Goal: Task Accomplishment & Management: Manage account settings

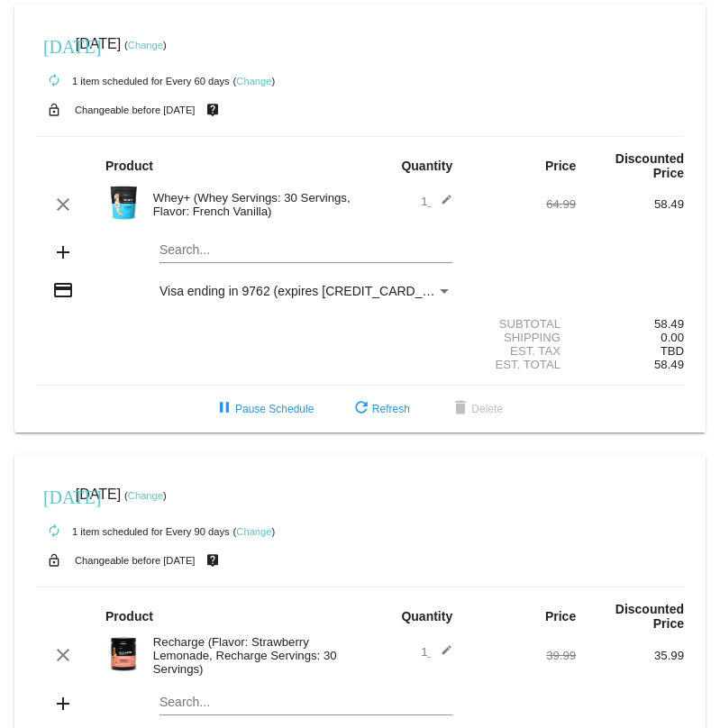
click at [163, 42] on link "Change" at bounding box center [145, 45] width 35 height 11
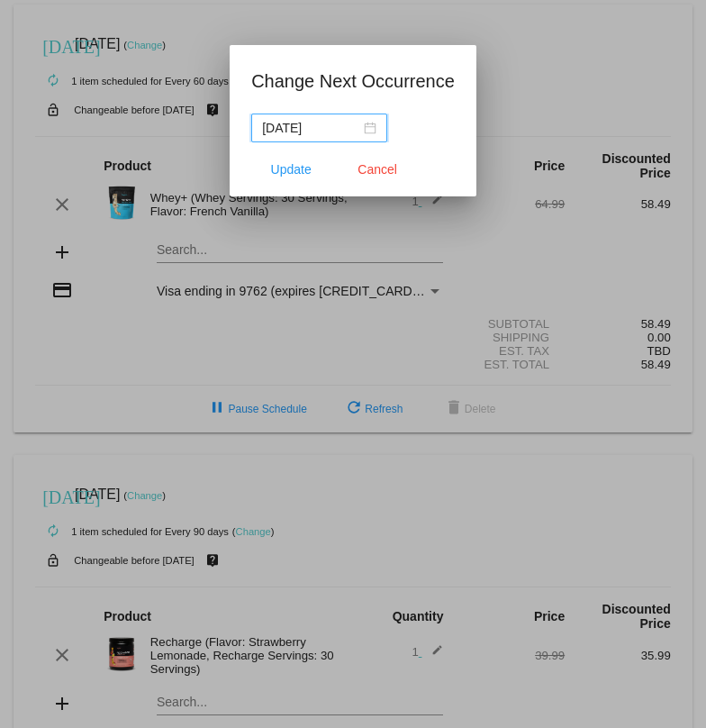
click at [369, 130] on div "[DATE]" at bounding box center [319, 128] width 114 height 20
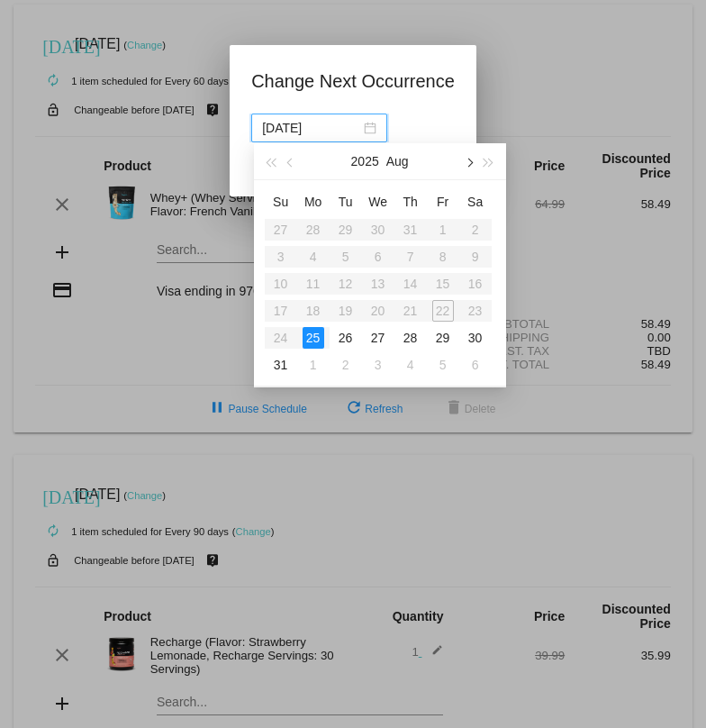
click at [473, 162] on button "button" at bounding box center [468, 161] width 20 height 36
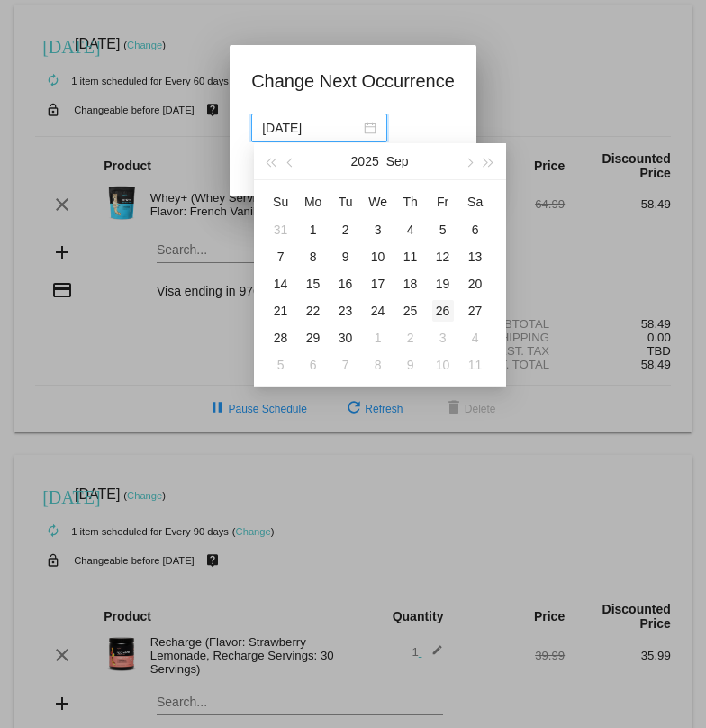
click at [439, 303] on div "26" at bounding box center [443, 311] width 22 height 22
type input "[DATE]"
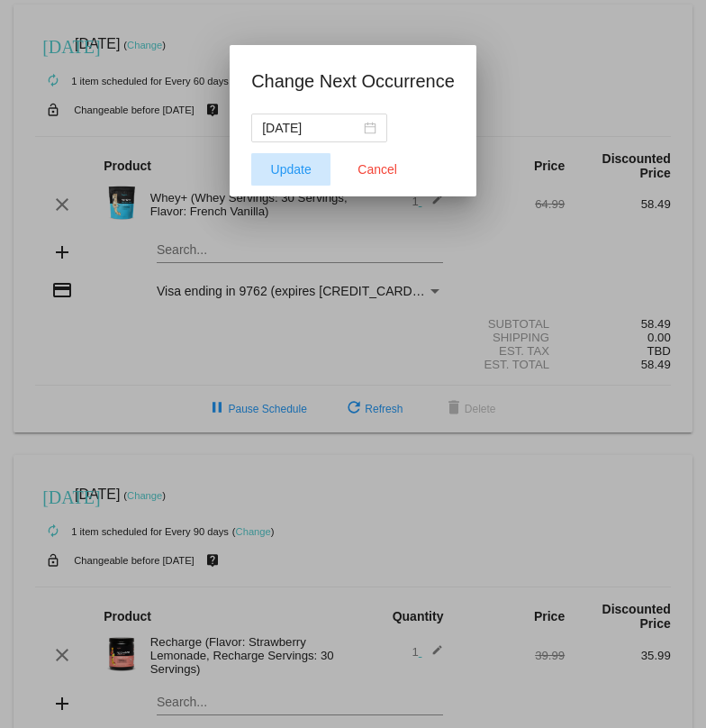
click at [303, 173] on span "Update" at bounding box center [291, 169] width 41 height 14
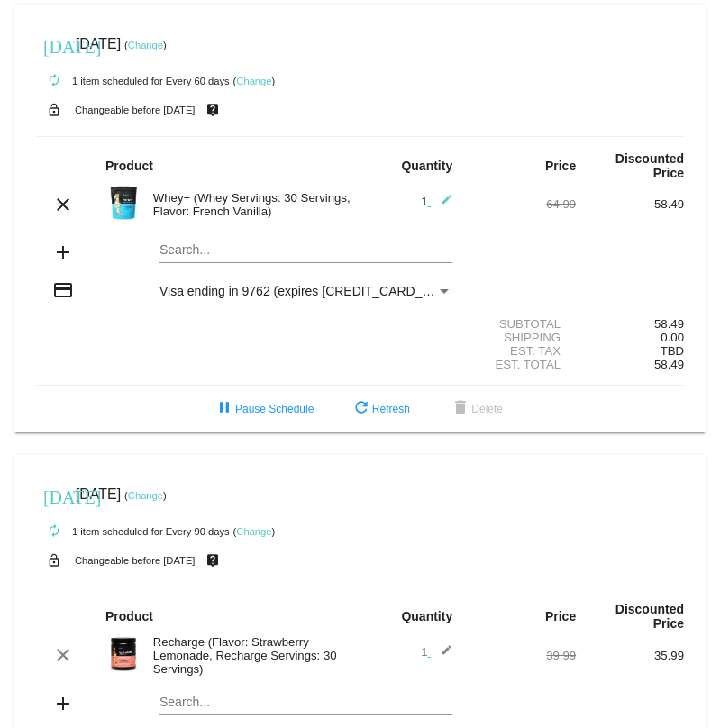
click at [163, 490] on link "Change" at bounding box center [145, 495] width 35 height 11
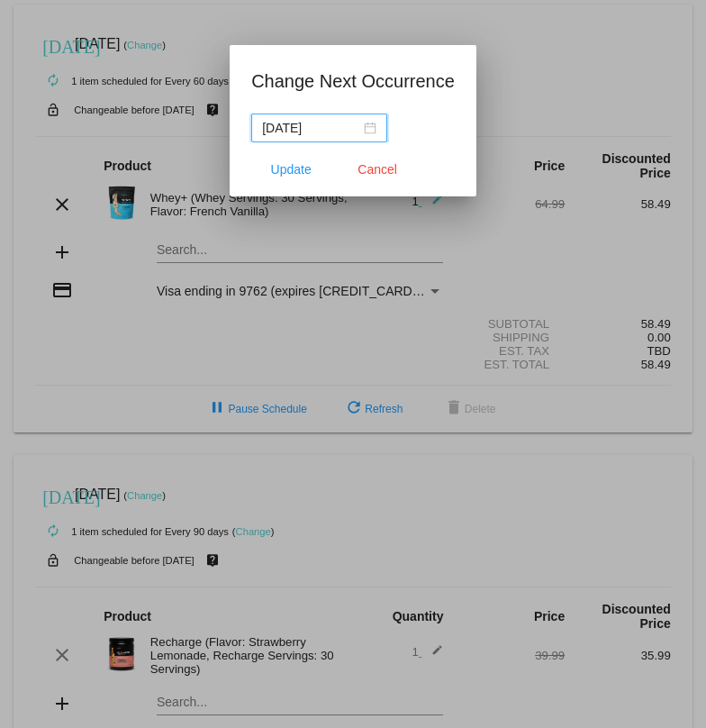
click at [340, 132] on input "[DATE]" at bounding box center [311, 128] width 98 height 20
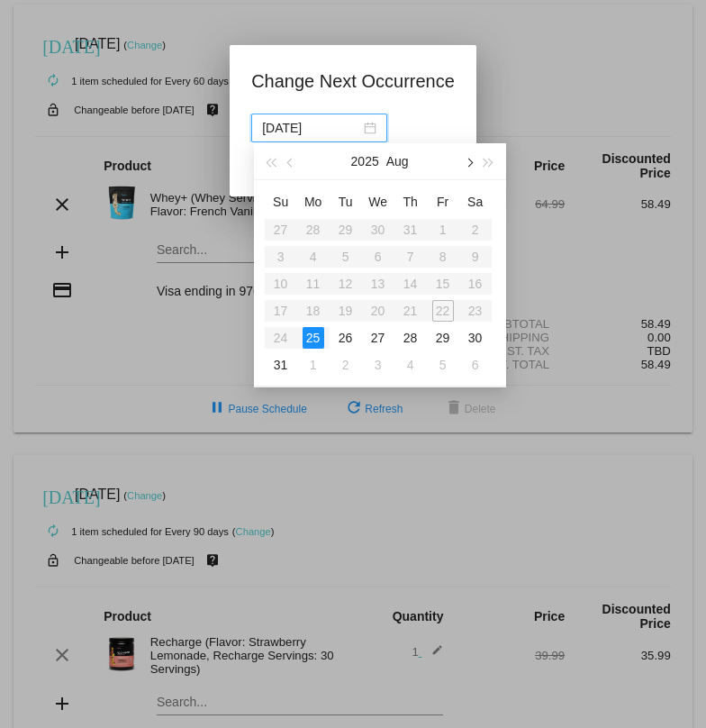
click at [471, 168] on button "button" at bounding box center [468, 161] width 20 height 36
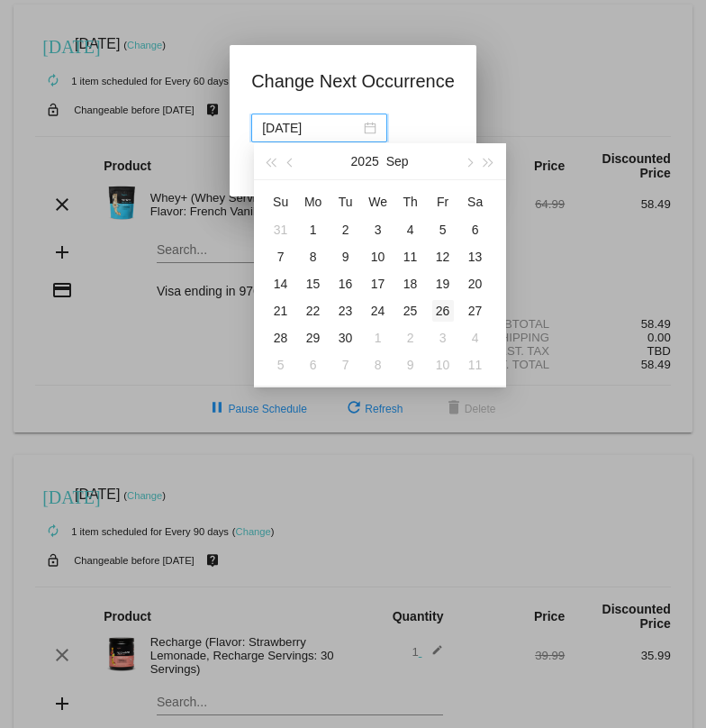
click at [444, 309] on div "26" at bounding box center [443, 311] width 22 height 22
type input "[DATE]"
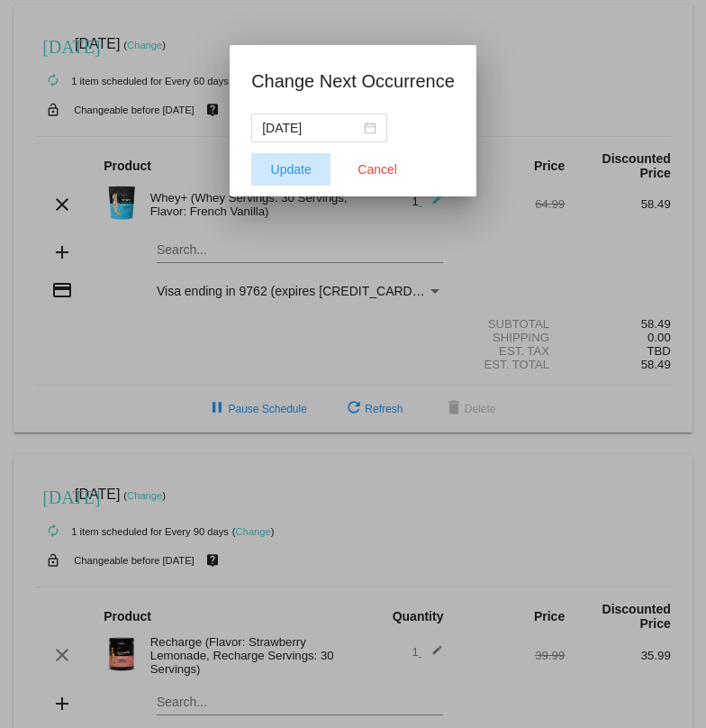
click at [303, 175] on span "Update" at bounding box center [291, 169] width 41 height 14
